Goal: Task Accomplishment & Management: Manage account settings

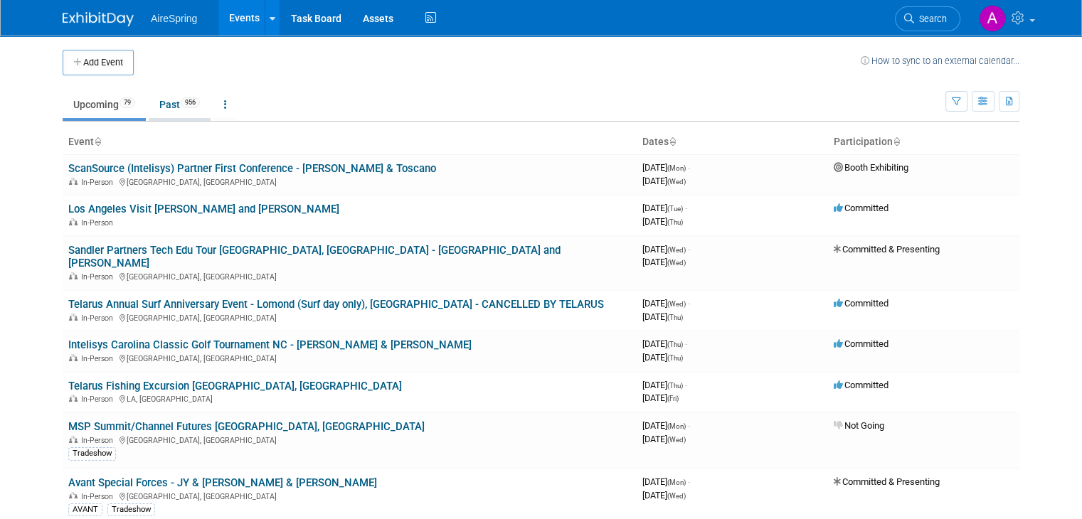
click at [166, 107] on link "Past 956" at bounding box center [180, 104] width 62 height 27
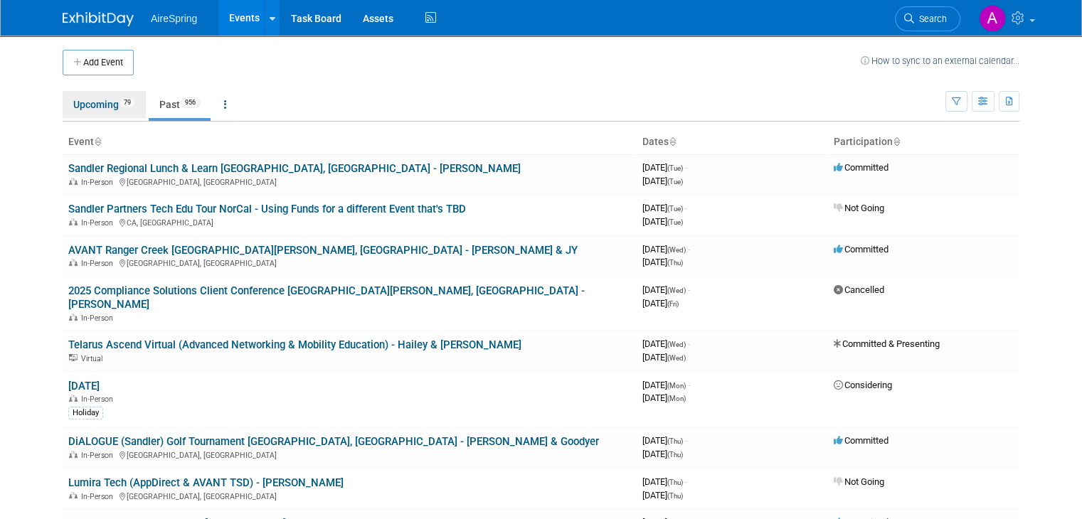
click at [94, 108] on link "Upcoming 79" at bounding box center [104, 104] width 83 height 27
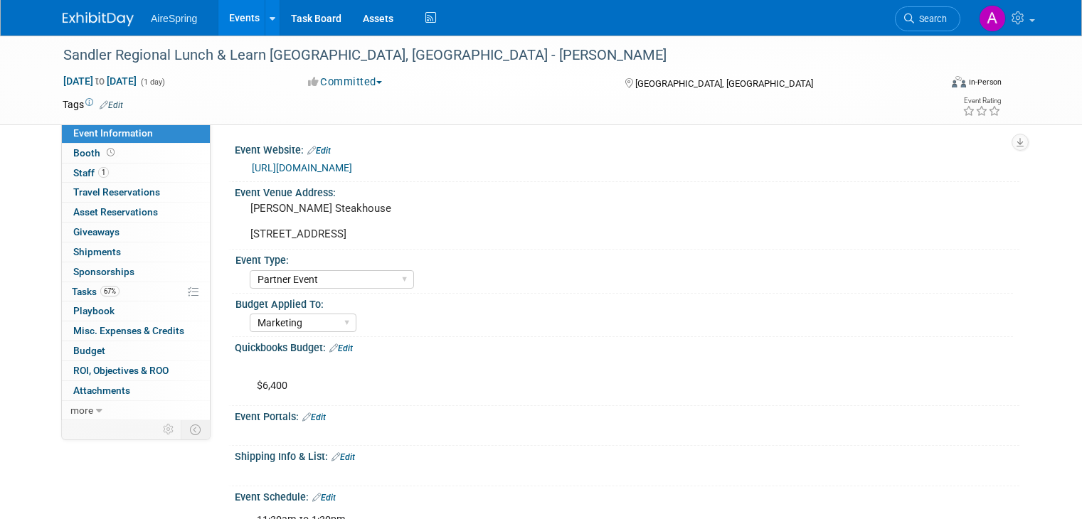
select select "Partner Event"
select select "Marketing"
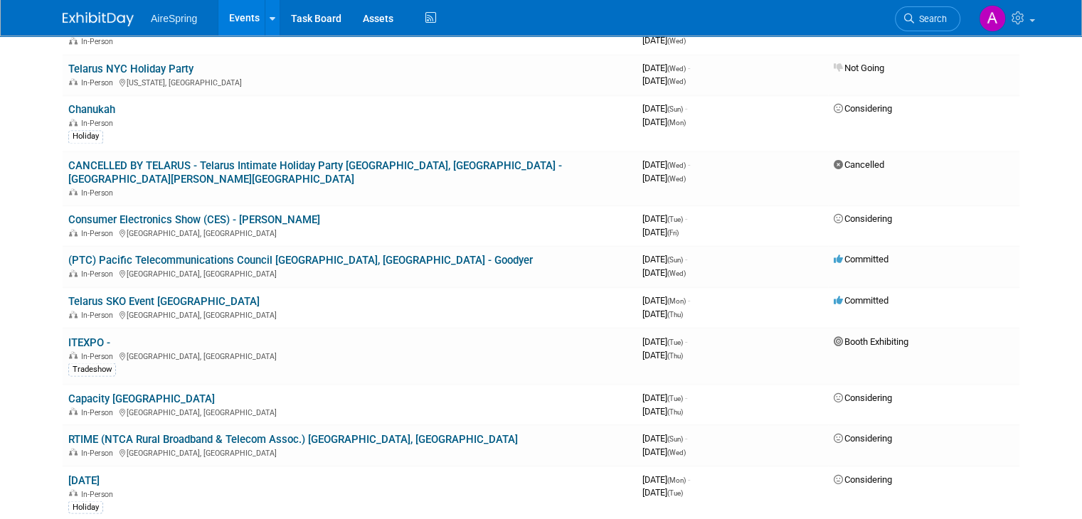
scroll to position [2376, 0]
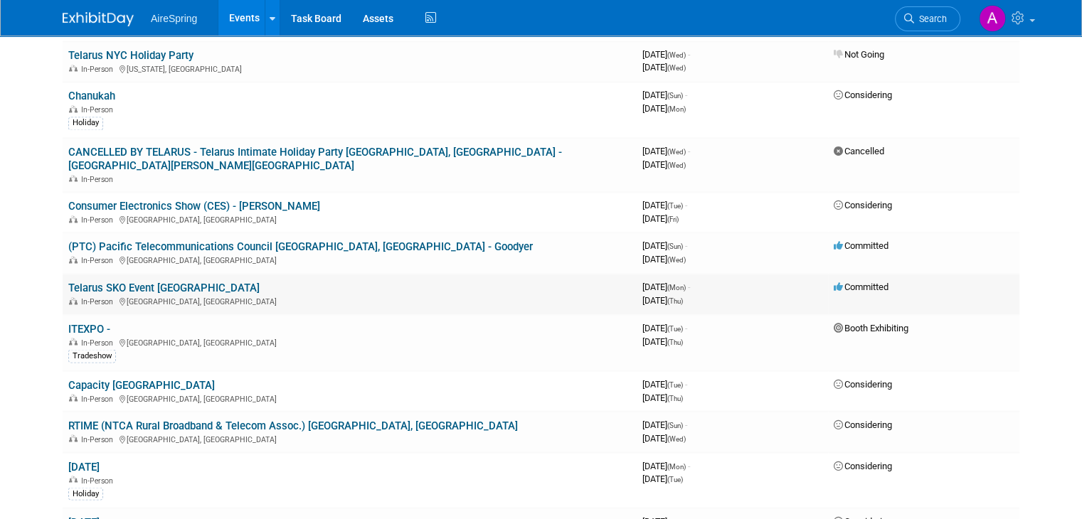
click at [154, 282] on link "Telarus SKO Event Glendale" at bounding box center [163, 288] width 191 height 13
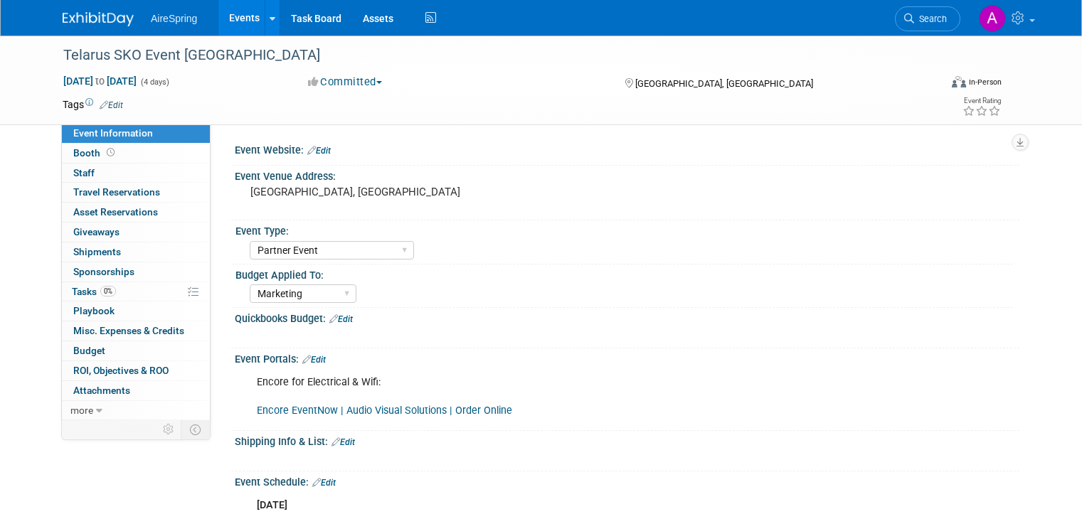
select select "Partner Event"
select select "Marketing"
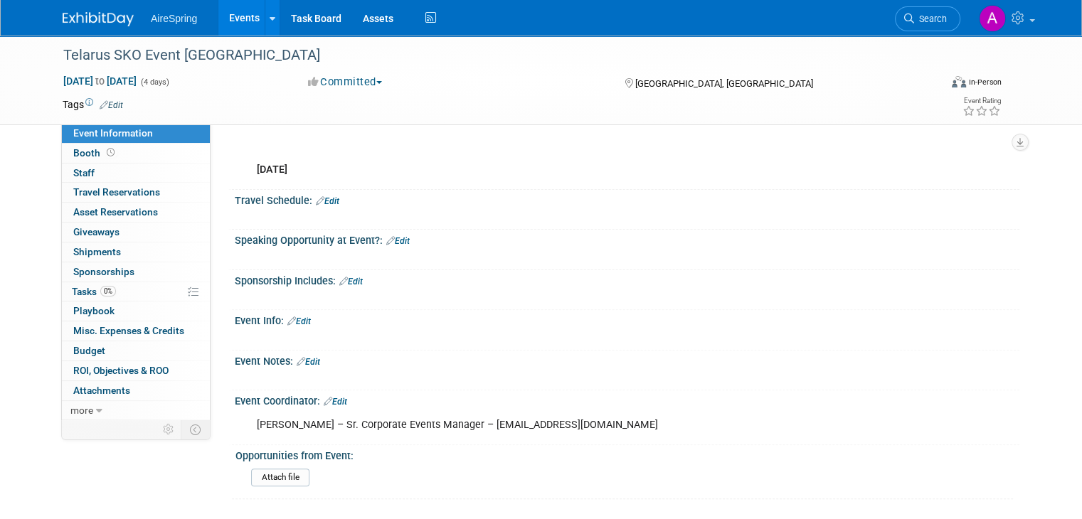
scroll to position [427, 0]
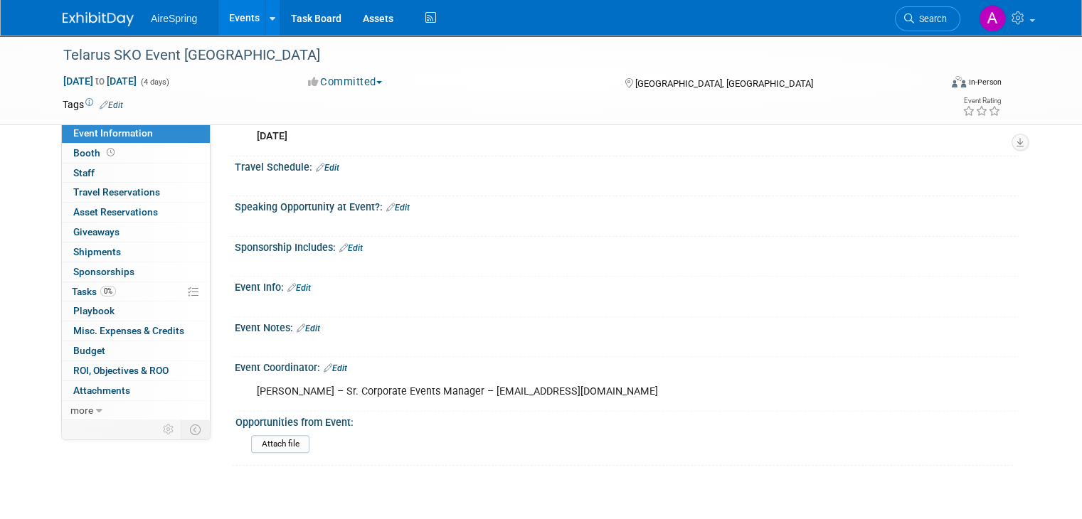
click at [344, 243] on link "Edit" at bounding box center [350, 248] width 23 height 10
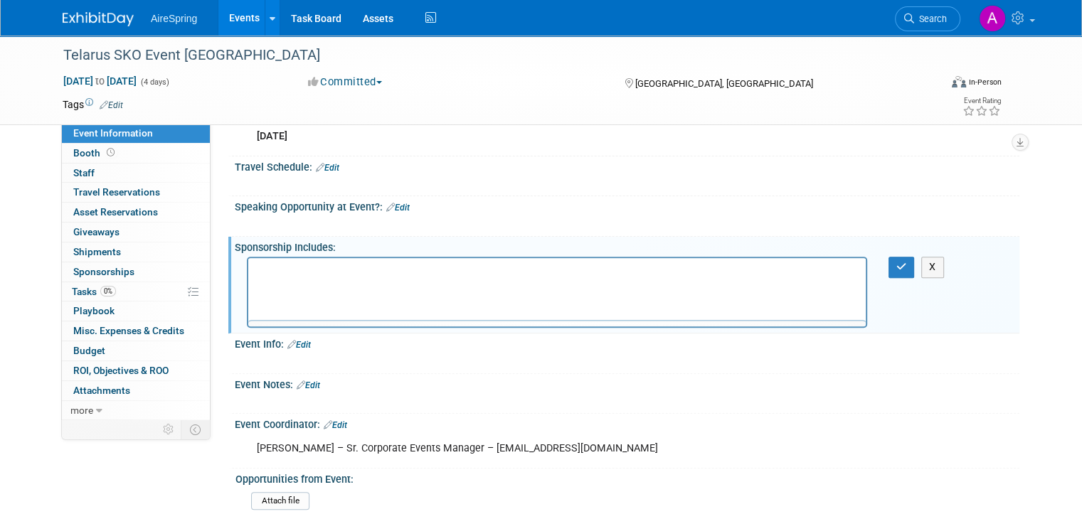
scroll to position [0, 0]
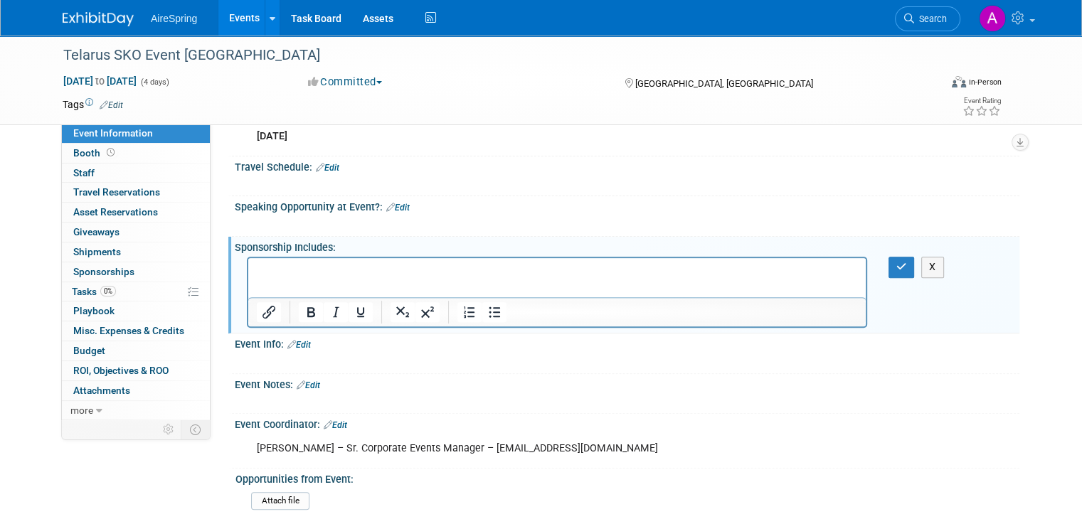
drag, startPoint x: 132, startPoint y: 9, endPoint x: 380, endPoint y: 252, distance: 347.0
click at [380, 253] on div "X" at bounding box center [625, 256] width 767 height 7
click at [377, 270] on p "Rich Text Area. Press ALT-0 for help." at bounding box center [557, 271] width 601 height 14
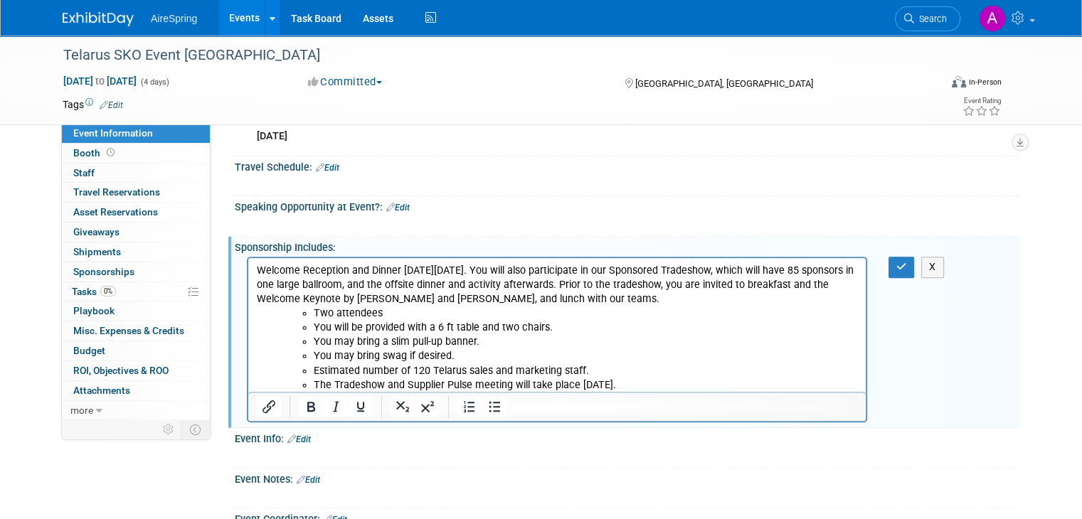
click at [314, 313] on li "Two attendees" at bounding box center [586, 313] width 544 height 14
click at [312, 325] on ul "You will be provided with a 6 ft table and two chairs." at bounding box center [571, 328] width 572 height 14
click at [314, 341] on li "You may bring a slim pull-up banner." at bounding box center [586, 342] width 544 height 14
click at [316, 356] on li "You may bring swag if desired." at bounding box center [586, 356] width 544 height 14
click at [314, 368] on li "Estimated number of 120 Telarus sales and marketing staff." at bounding box center [586, 371] width 544 height 14
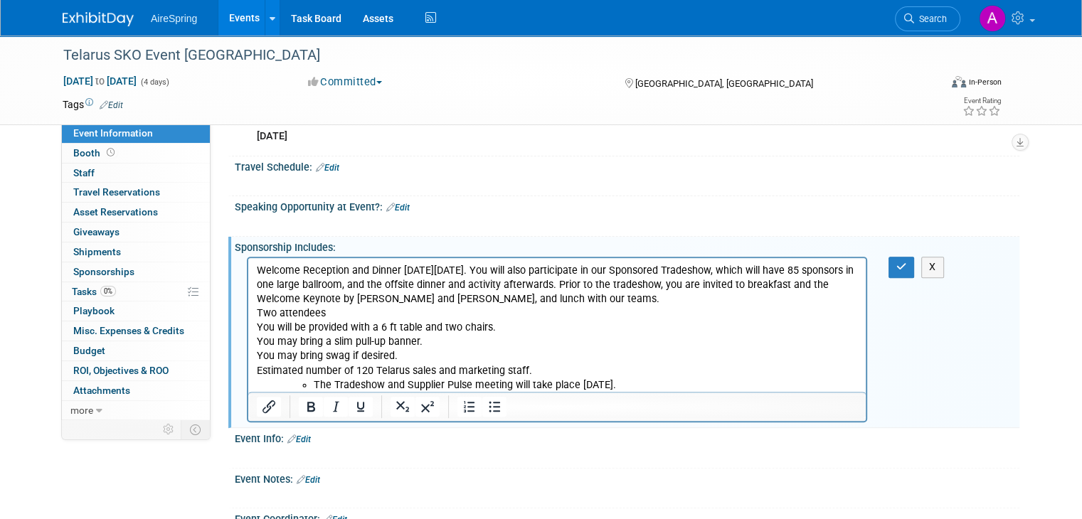
click at [318, 385] on li "The Tradeshow and Supplier Pulse meeting will take place February 3rd." at bounding box center [586, 385] width 544 height 14
drag, startPoint x: 567, startPoint y: 385, endPoint x: 761, endPoint y: 650, distance: 328.7
click at [248, 267] on html "Welcome Reception and Dinner on Monday, February 2nd. You will also participate…" at bounding box center [556, 325] width 617 height 134
click at [486, 402] on icon "Bullet list" at bounding box center [494, 406] width 17 height 17
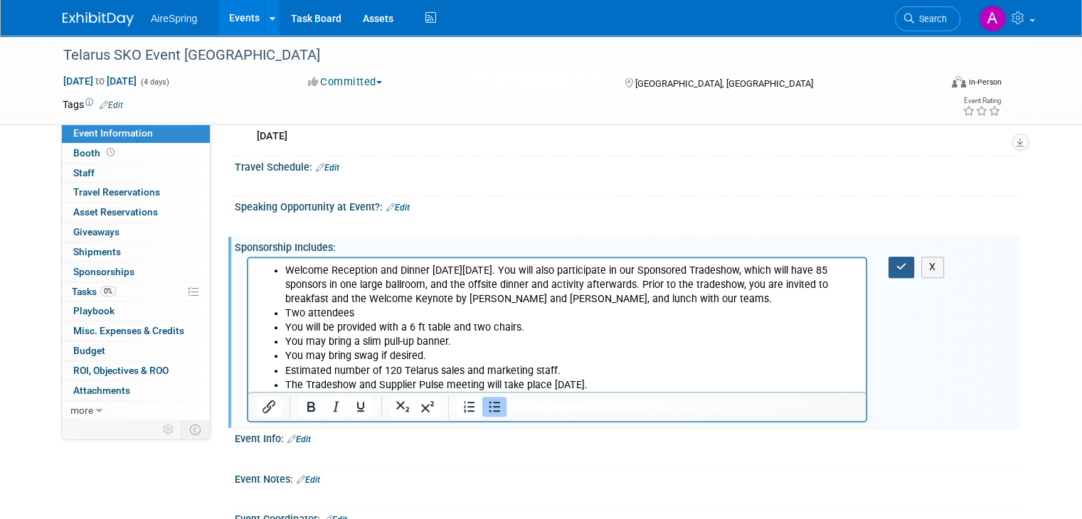
click at [905, 262] on icon "button" at bounding box center [901, 267] width 11 height 10
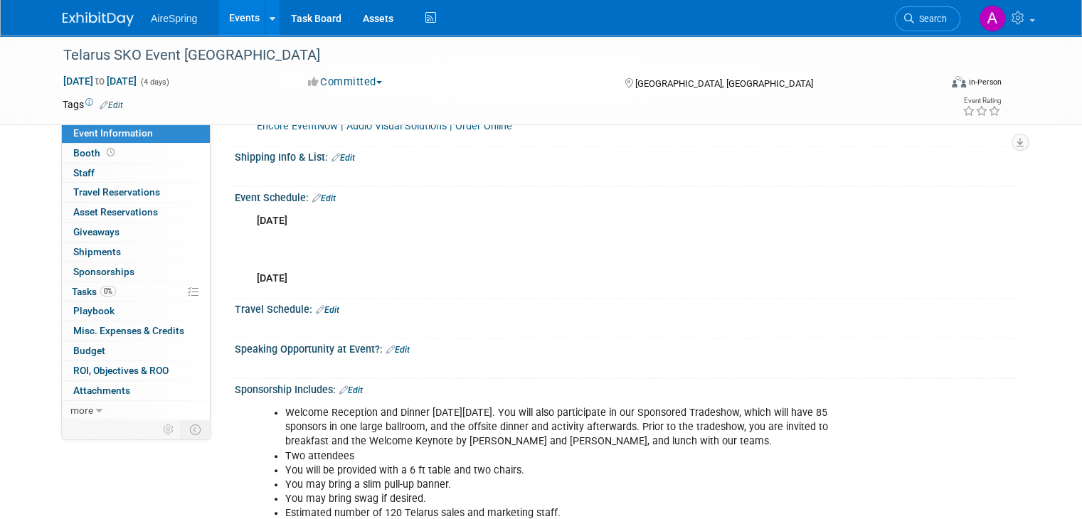
scroll to position [427, 0]
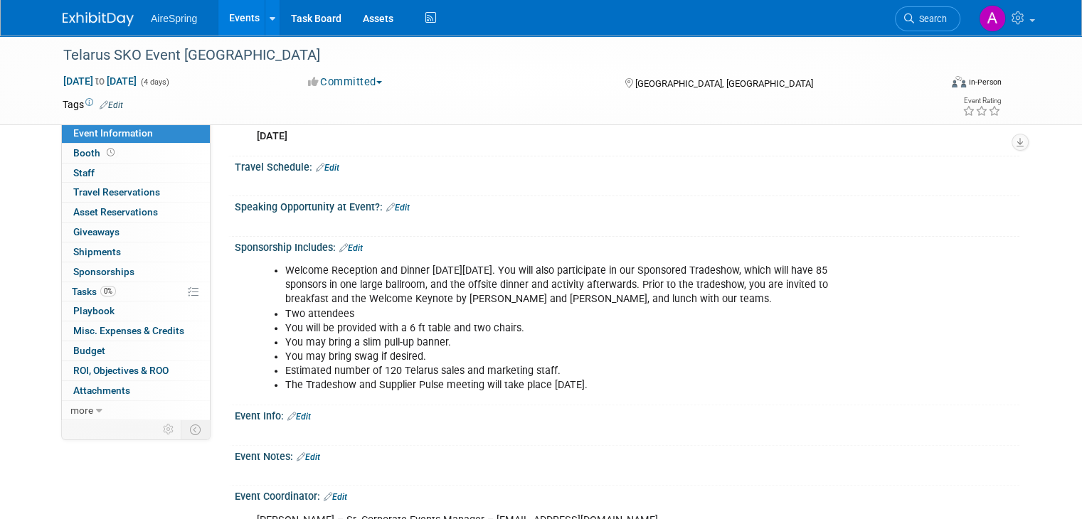
click at [339, 243] on icon at bounding box center [343, 247] width 9 height 9
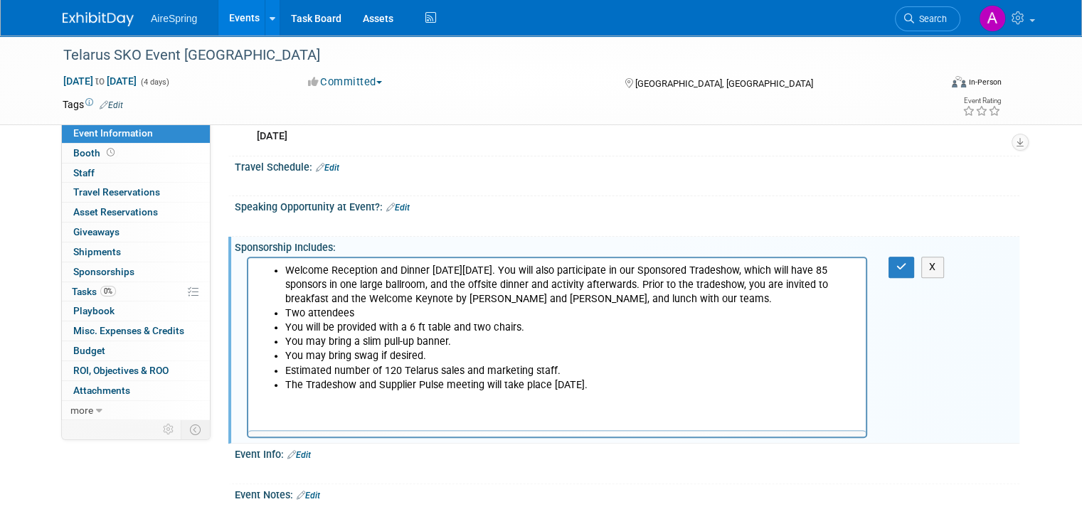
scroll to position [0, 0]
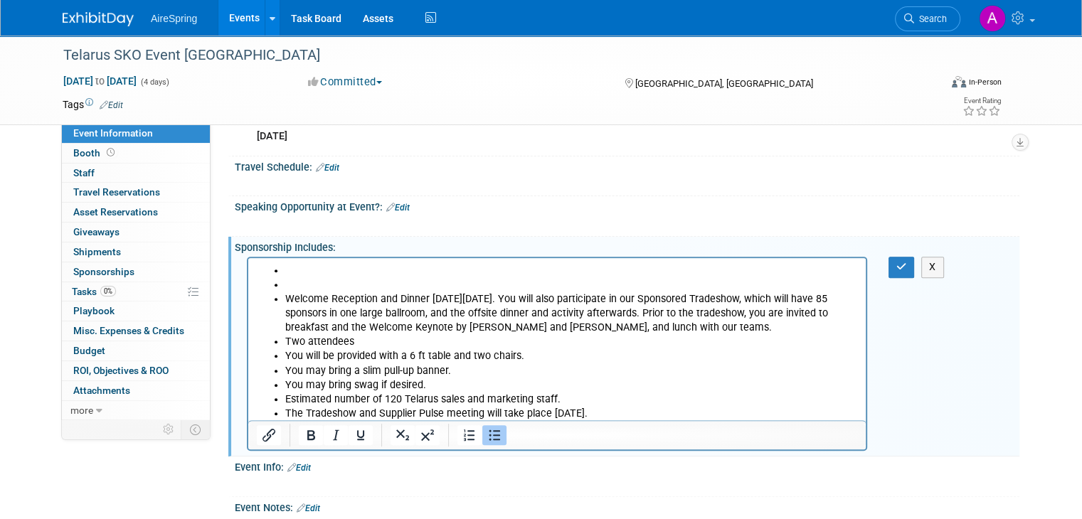
click at [302, 264] on li "Rich Text Area. Press ALT-0 for help." at bounding box center [571, 271] width 572 height 14
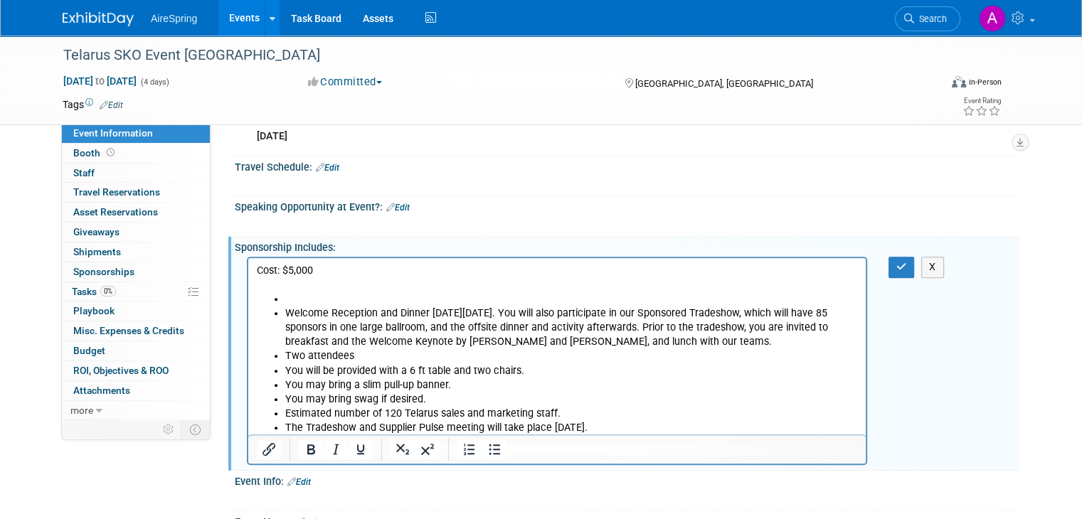
click at [299, 294] on li "Rich Text Area. Press ALT-0 for help." at bounding box center [571, 299] width 572 height 14
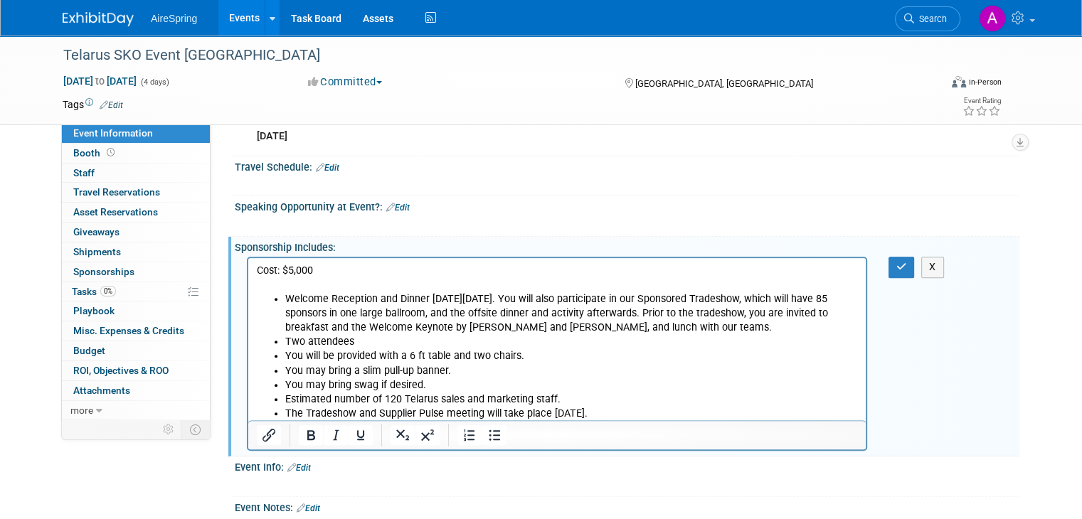
click at [313, 283] on p "Rich Text Area. Press ALT-0 for help." at bounding box center [557, 285] width 601 height 14
click at [907, 262] on icon "button" at bounding box center [901, 267] width 11 height 10
